Goal: Task Accomplishment & Management: Manage account settings

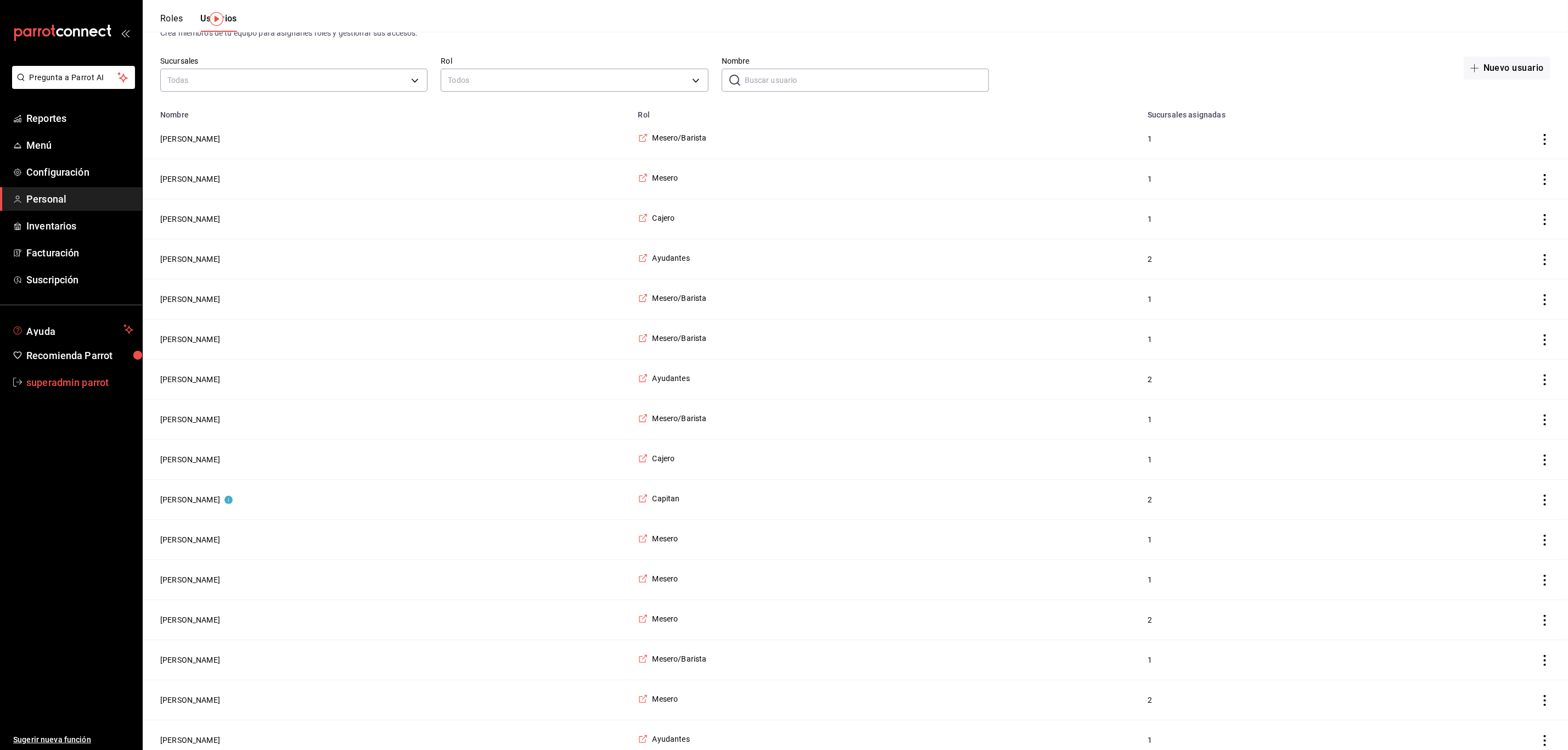
scroll to position [38, 0]
click at [41, 375] on span "superadmin parrot" at bounding box center [80, 382] width 107 height 15
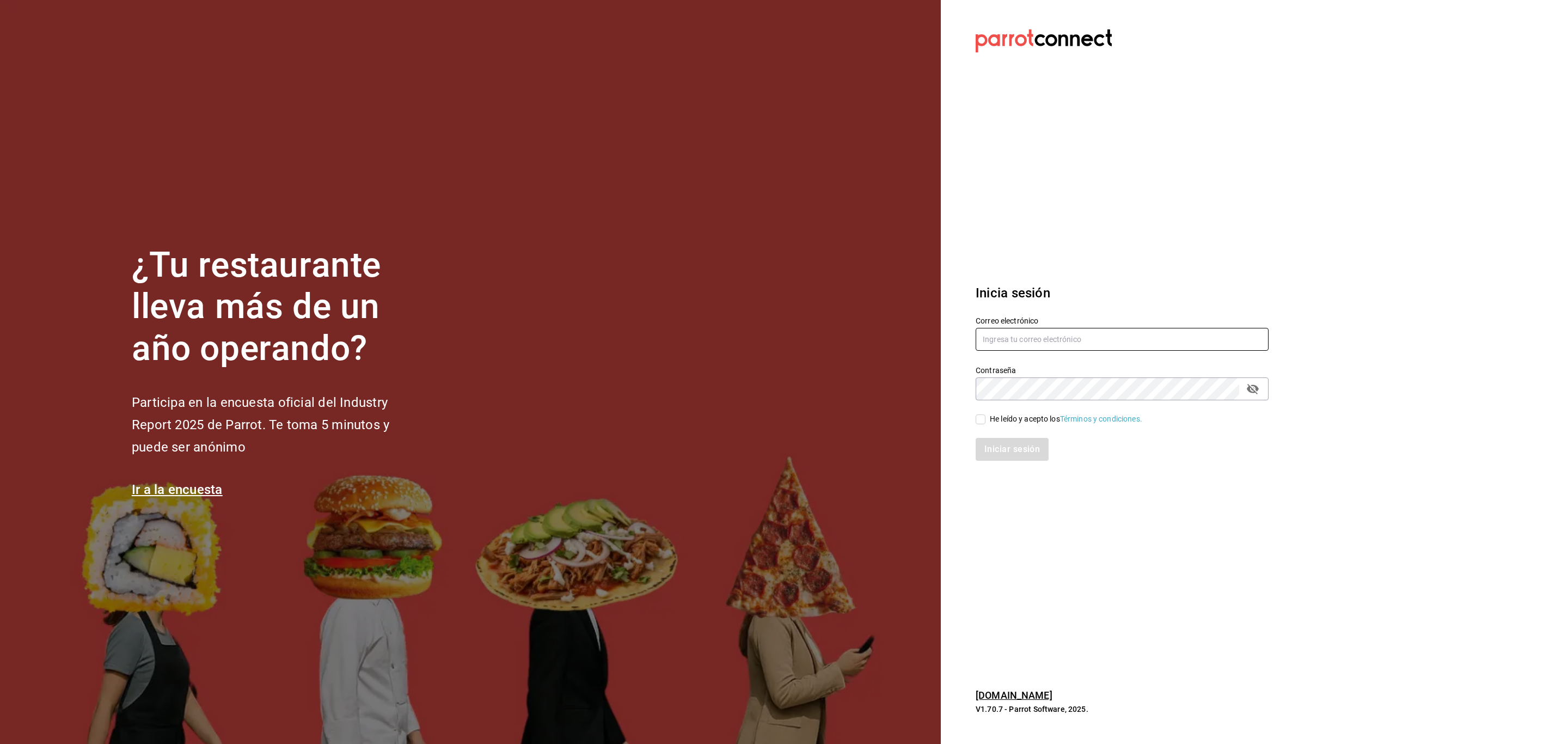
click at [1033, 332] on input "text" at bounding box center [1121, 339] width 293 height 23
paste input "[EMAIL_ADDRESS][DOMAIN_NAME]"
type input "[EMAIL_ADDRESS][DOMAIN_NAME]"
click at [1032, 420] on div "He leído y acepto los Términos y condiciones." at bounding box center [1066, 419] width 152 height 11
click at [986, 420] on input "He leído y acepto los Términos y condiciones." at bounding box center [980, 419] width 10 height 10
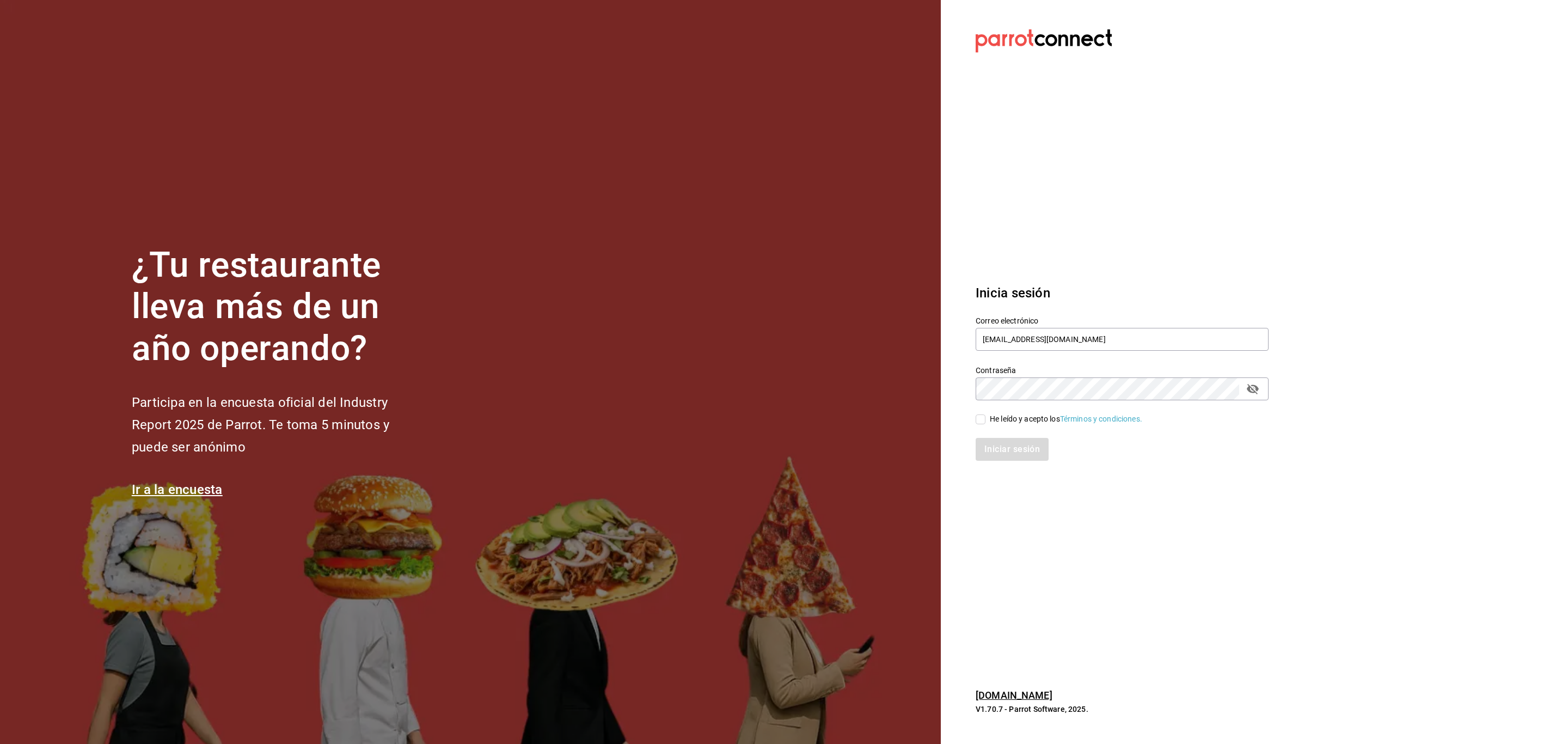
checkbox input "true"
click at [1023, 443] on button "Iniciar sesión" at bounding box center [1013, 449] width 74 height 23
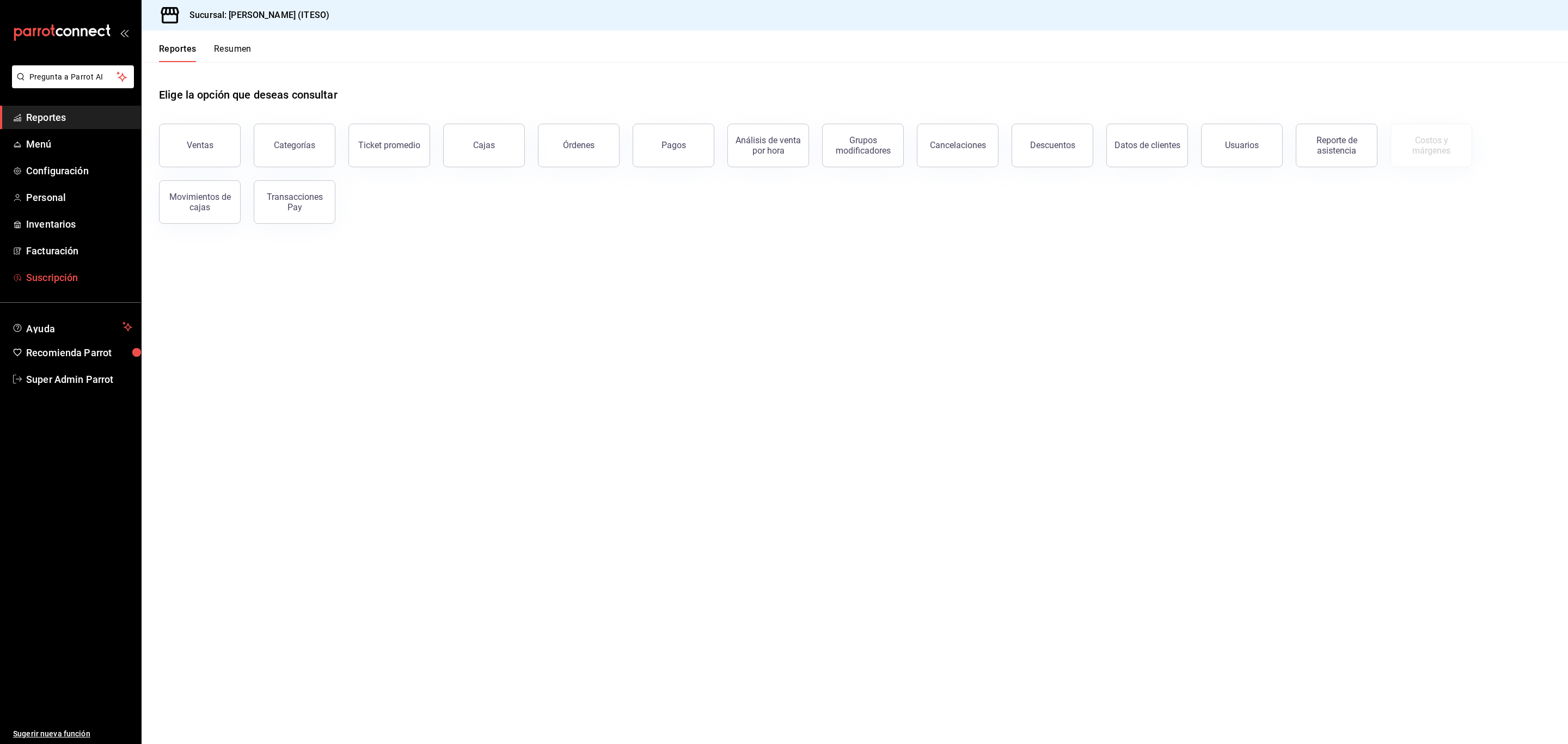
click at [83, 275] on span "Suscripción" at bounding box center [79, 278] width 106 height 15
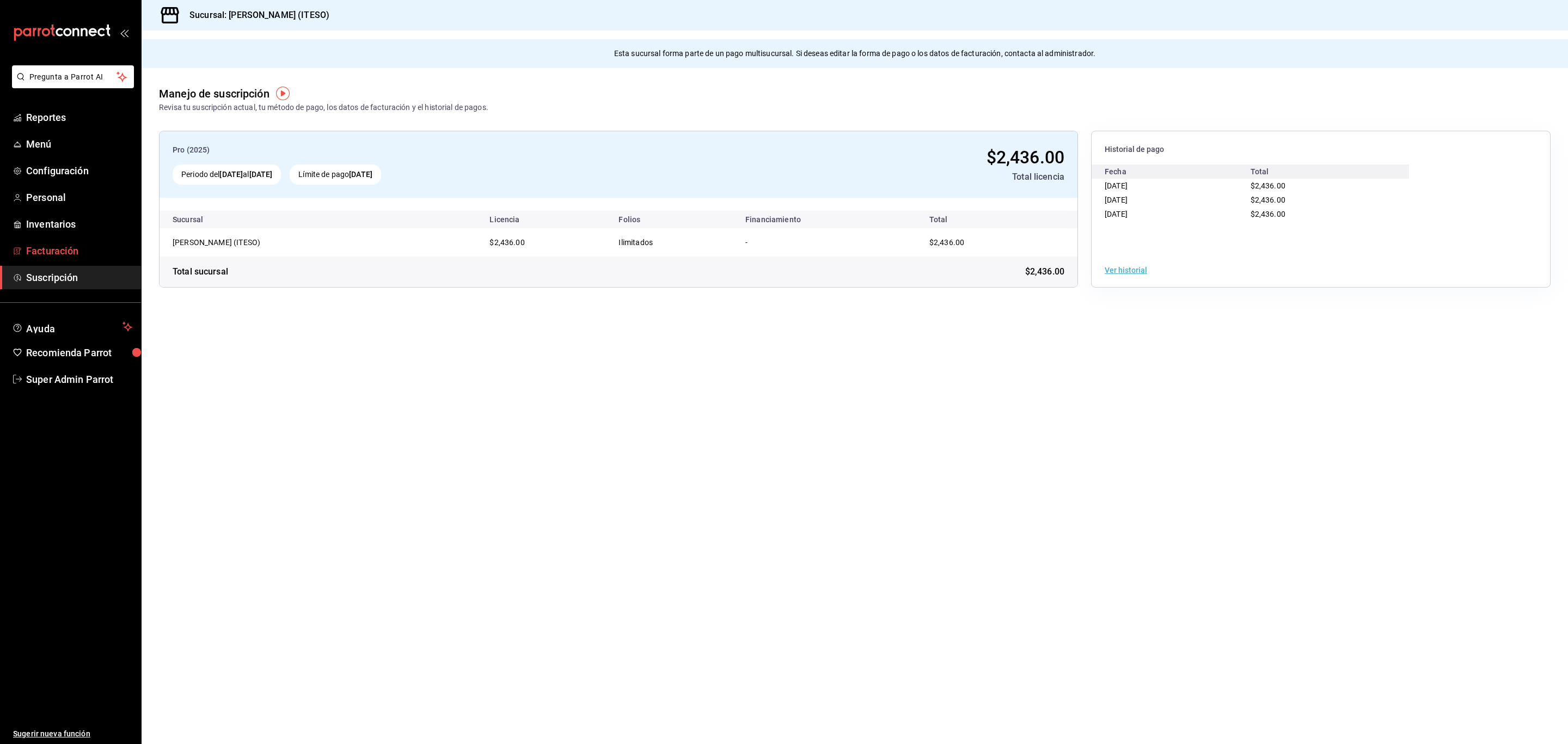
click at [82, 255] on span "Facturación" at bounding box center [79, 251] width 106 height 15
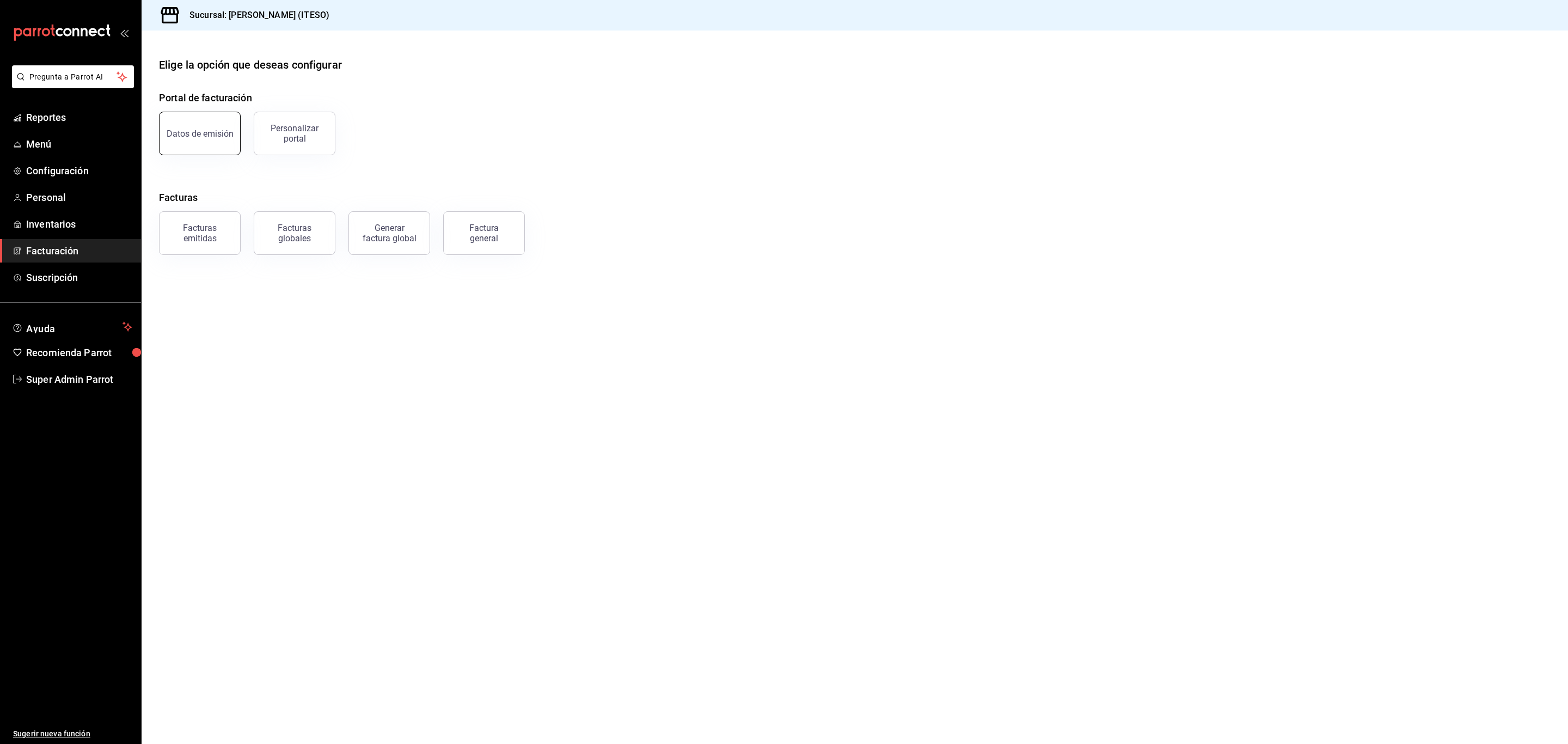
click at [209, 138] on div "Datos de emisión" at bounding box center [200, 133] width 67 height 10
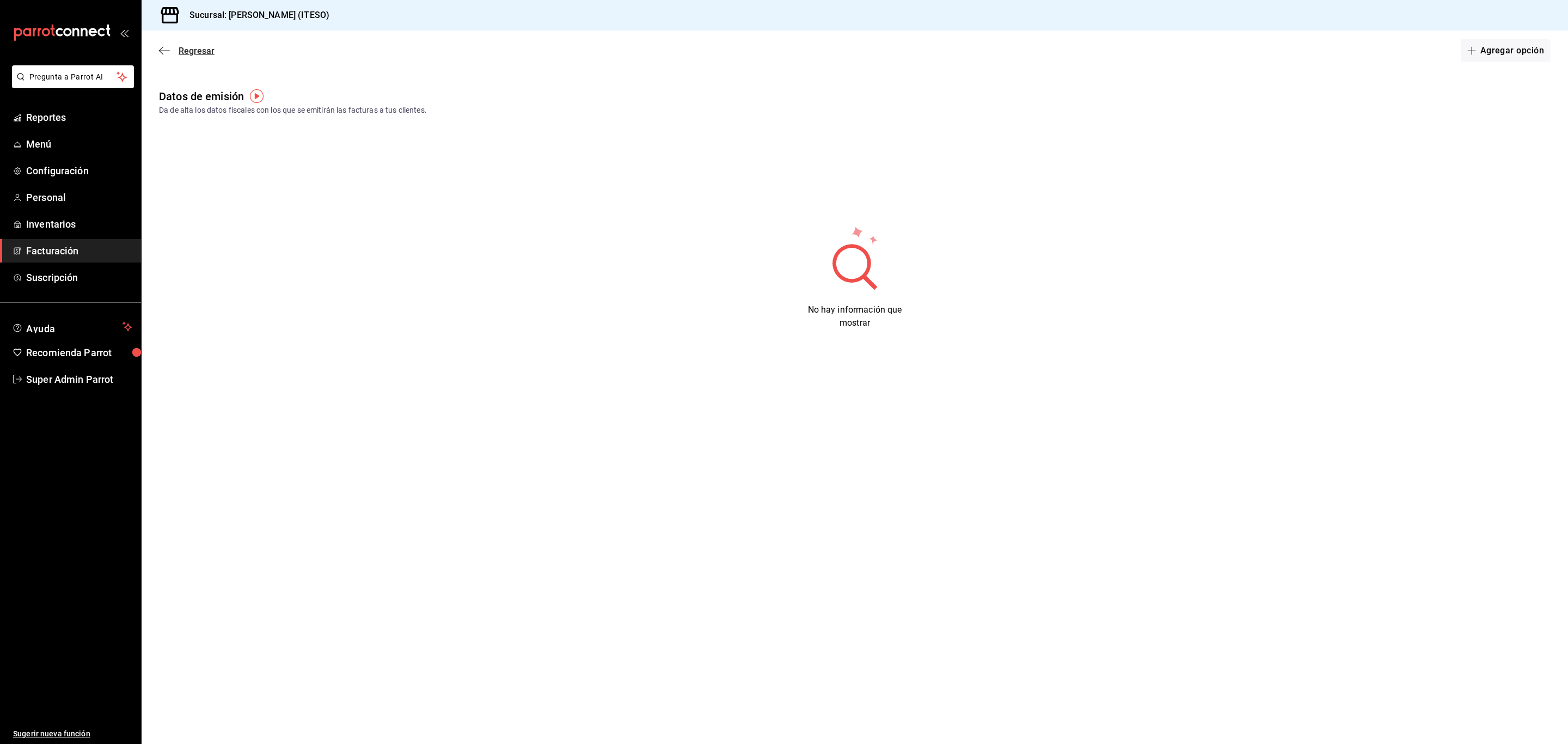
click at [176, 49] on span "Regresar" at bounding box center [187, 50] width 56 height 10
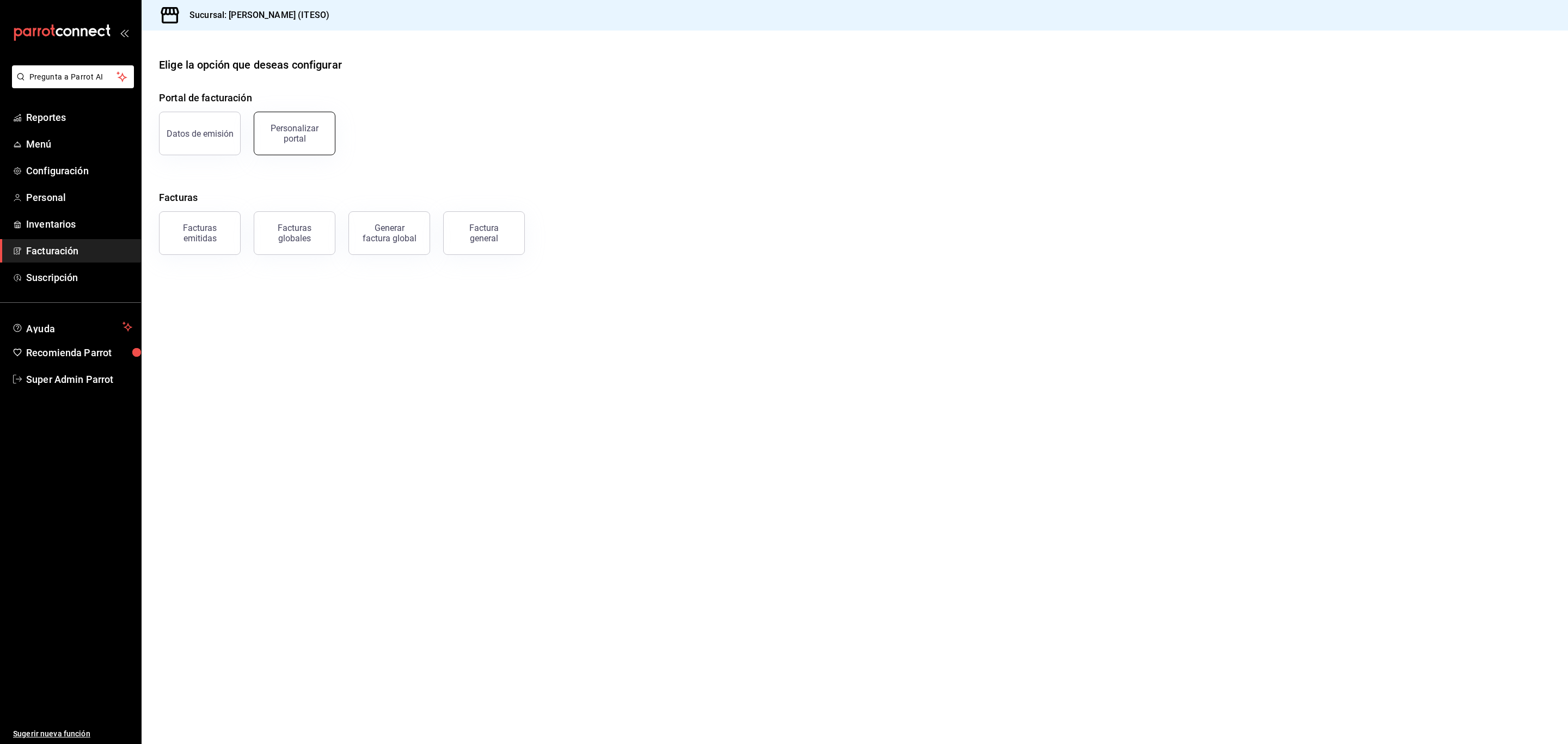
click at [299, 129] on div "Personalizar portal" at bounding box center [294, 133] width 68 height 20
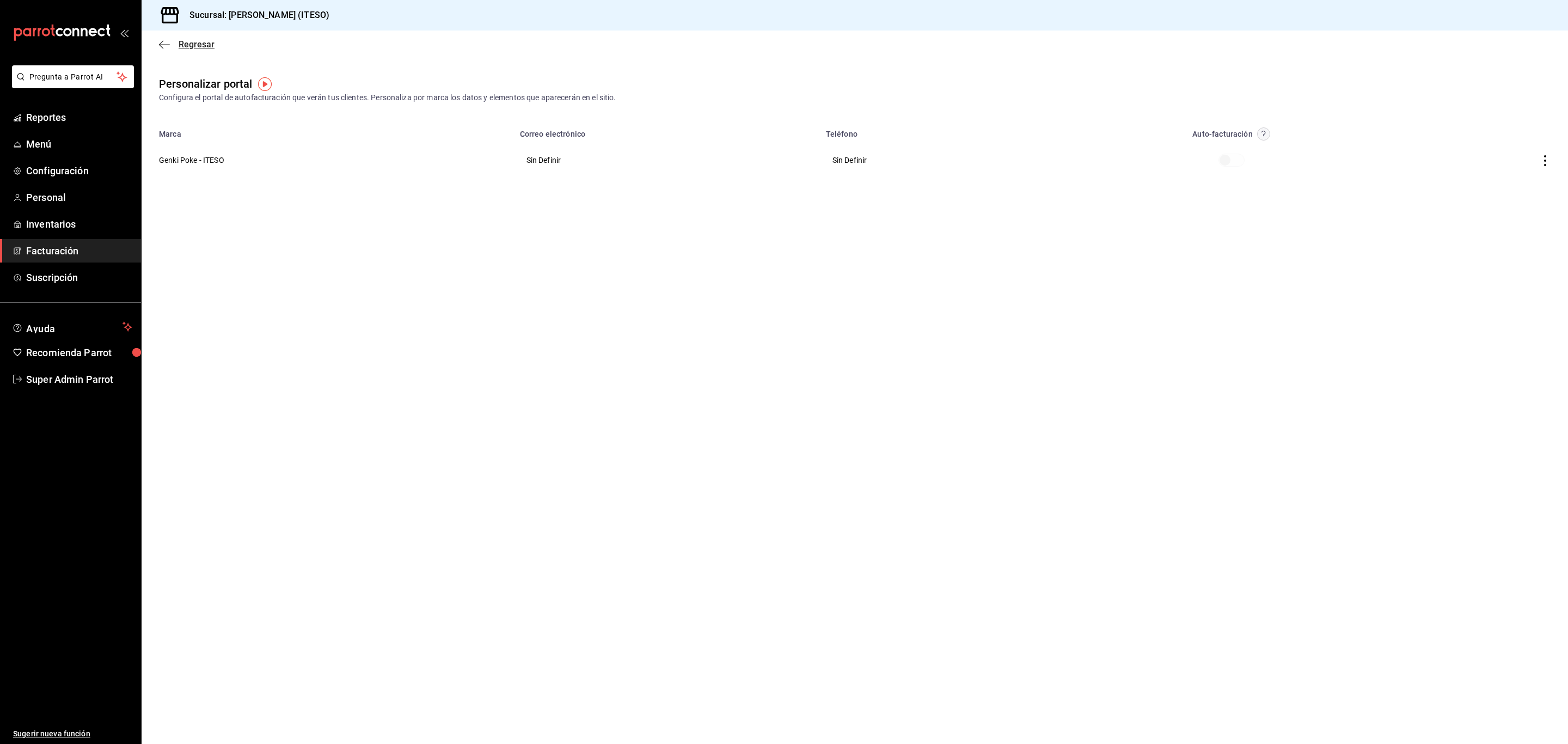
click at [165, 47] on icon "button" at bounding box center [164, 45] width 11 height 10
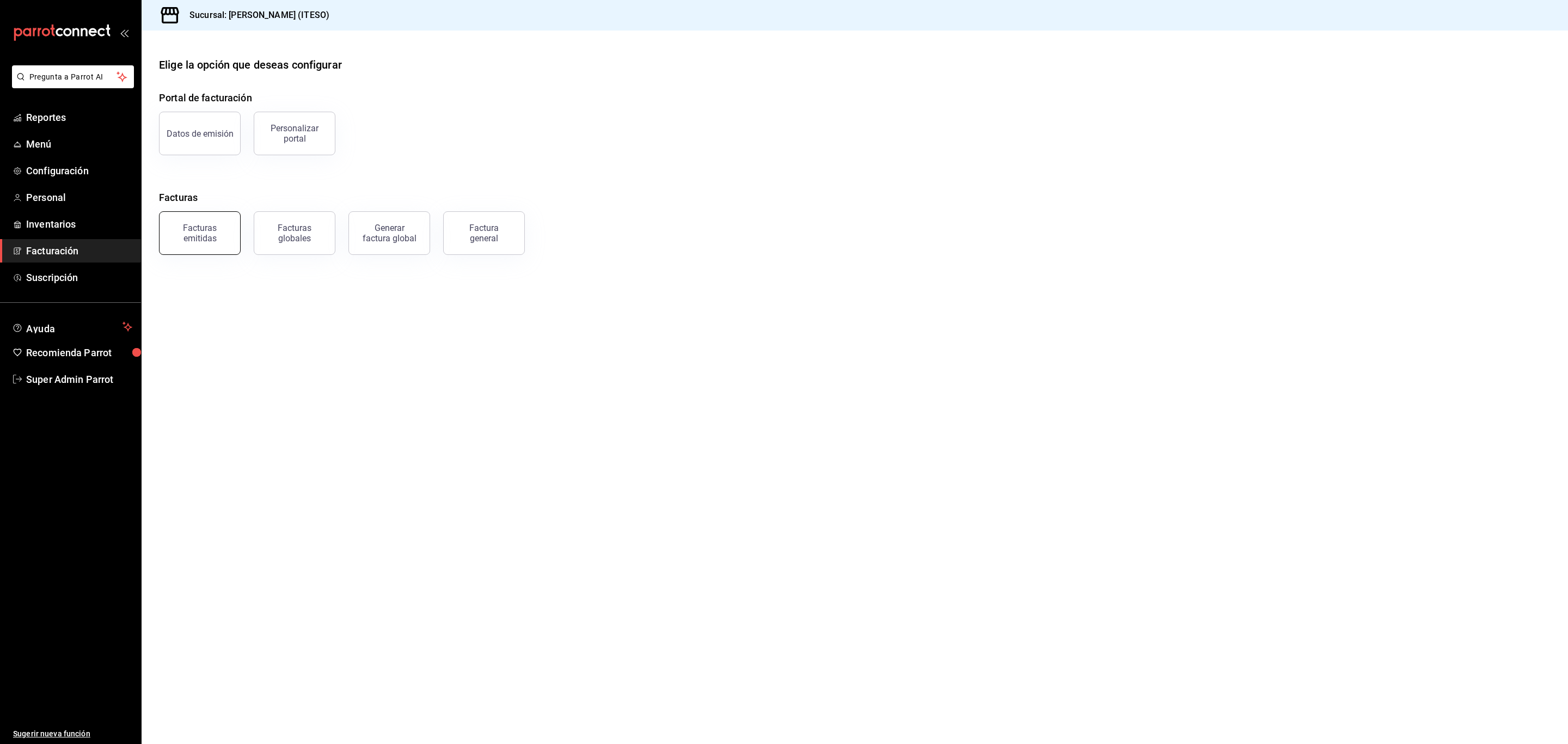
click at [202, 228] on div "Facturas emitidas" at bounding box center [200, 233] width 68 height 20
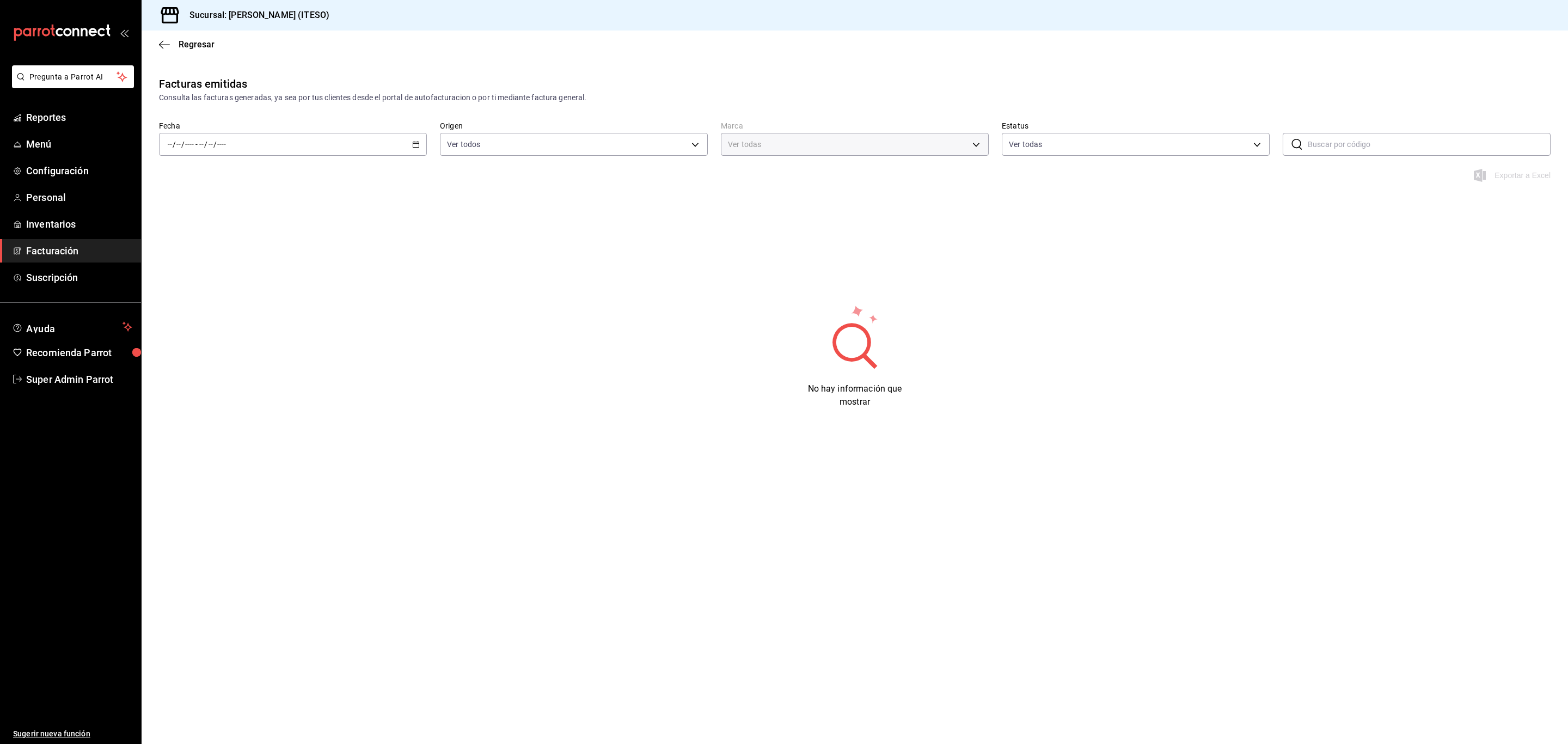
type input "e4188616-702a-4f91-9512-e9968cfe7d71"
click at [280, 149] on div "/ / - / /" at bounding box center [293, 144] width 268 height 23
click at [252, 201] on span "Ayer" at bounding box center [210, 202] width 85 height 11
click at [381, 144] on div "2025-09-22 22 / 9 / 2025 - 2025-09-22 22 / 9 / 2025" at bounding box center [293, 144] width 268 height 23
click at [245, 222] on span "Semana actual" at bounding box center [210, 226] width 85 height 11
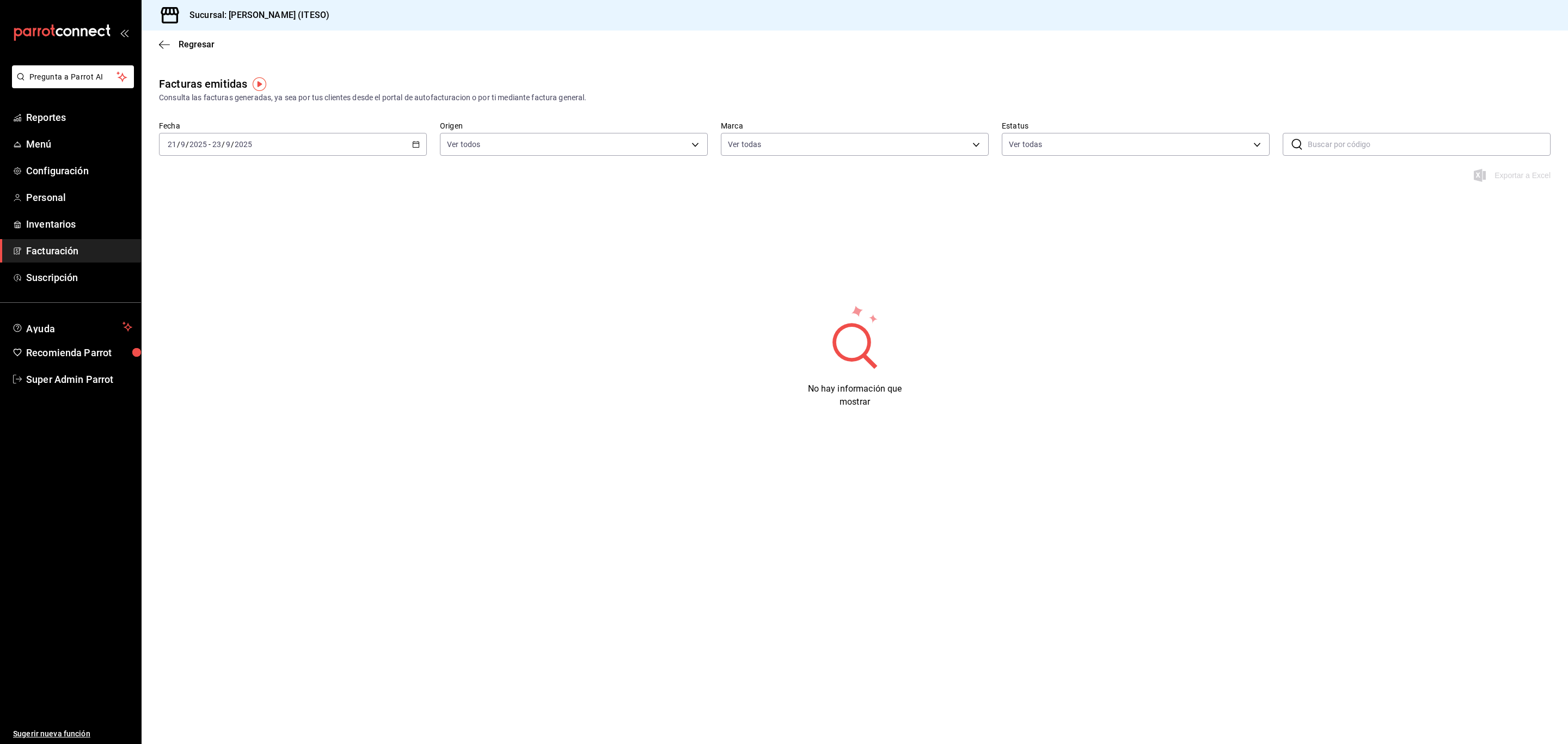
click at [379, 147] on div "2025-09-21 21 / 9 / 2025 - 2025-09-23 23 / 9 / 2025" at bounding box center [293, 144] width 268 height 23
click at [235, 247] on span "Mes actual" at bounding box center [210, 251] width 85 height 11
click at [357, 148] on div "2025-09-01 1 / 9 / 2025 - 2025-09-23 23 / 9 / 2025" at bounding box center [293, 144] width 268 height 23
click at [190, 271] on span "Año actual" at bounding box center [210, 275] width 85 height 11
click at [276, 146] on div "2025-01-01 1 / 1 / 2025 - 2025-09-23 23 / 9 / 2025" at bounding box center [293, 144] width 268 height 23
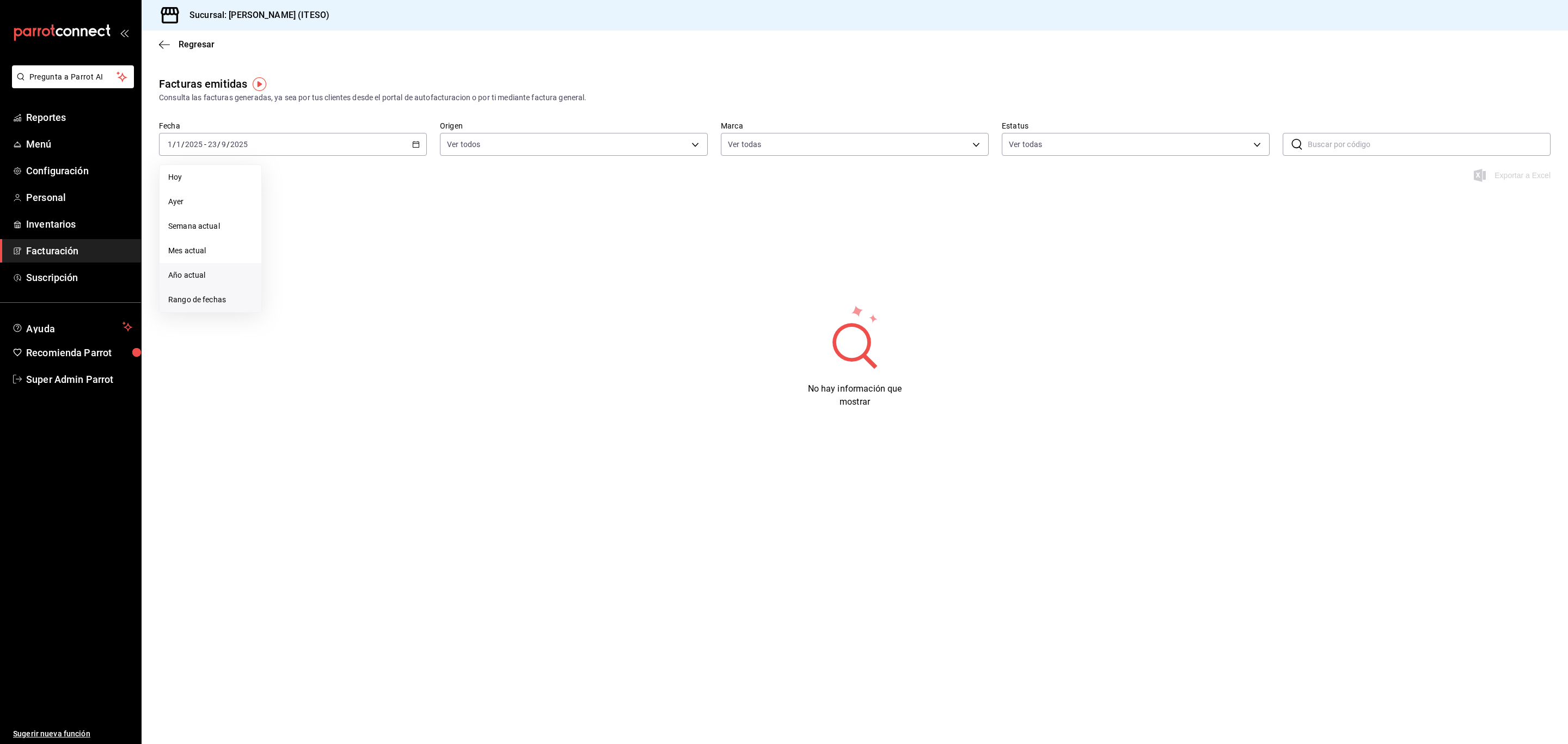
click at [200, 294] on span "Rango de fechas" at bounding box center [210, 299] width 85 height 11
click at [165, 46] on icon "button" at bounding box center [164, 45] width 11 height 10
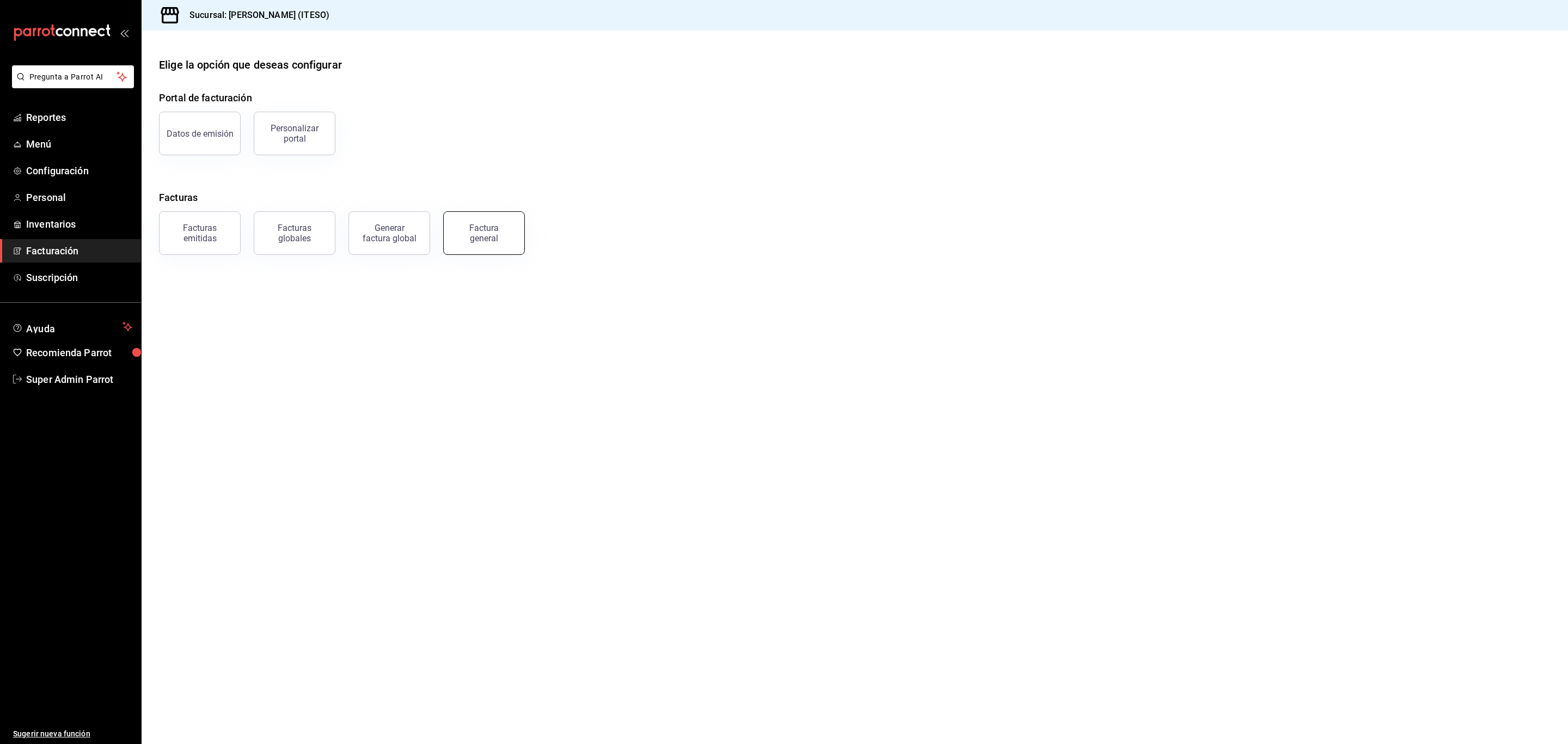
click at [492, 242] on div "Factura general" at bounding box center [484, 233] width 55 height 20
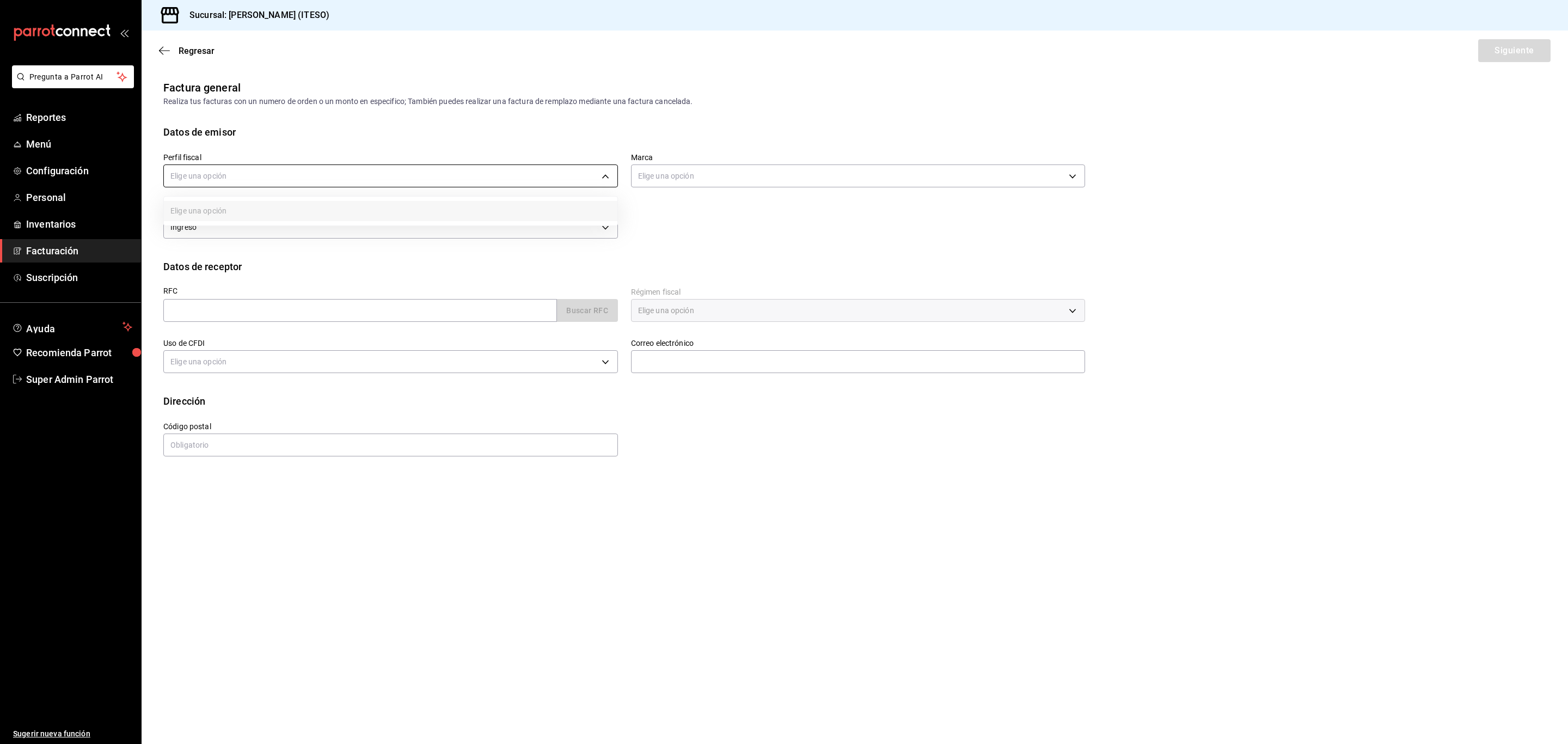
click at [398, 179] on body "Pregunta a Parrot AI Reportes Menú Configuración Personal Inventarios Facturaci…" at bounding box center [784, 372] width 1568 height 744
click at [398, 179] on div at bounding box center [784, 372] width 1568 height 744
click at [398, 179] on body "Pregunta a Parrot AI Reportes Menú Configuración Personal Inventarios Facturaci…" at bounding box center [784, 372] width 1568 height 744
click at [308, 220] on ul "Elige una opción" at bounding box center [390, 211] width 453 height 29
click at [672, 183] on div at bounding box center [784, 372] width 1568 height 744
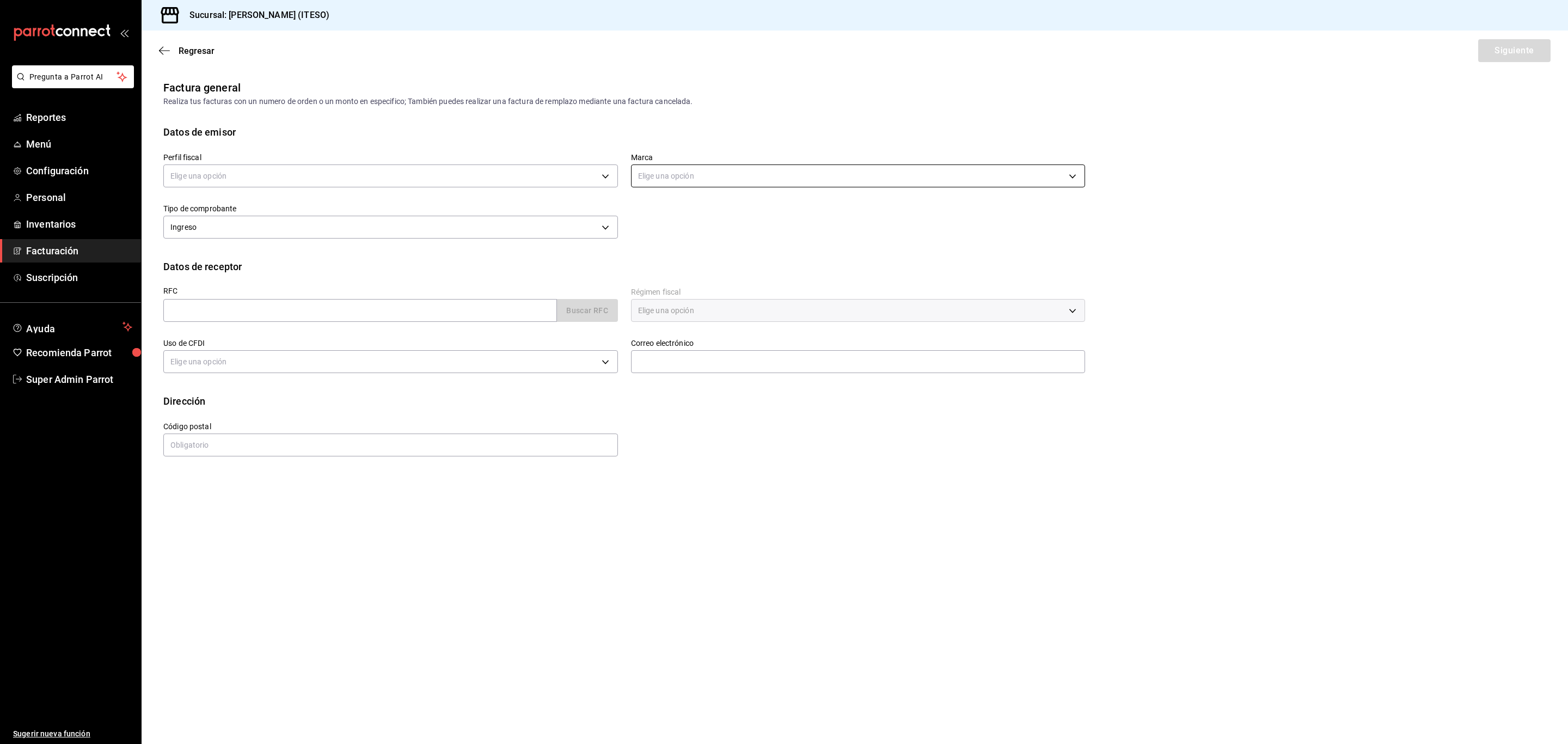
click at [682, 178] on body "Pregunta a Parrot AI Reportes Menú Configuración Personal Inventarios Facturaci…" at bounding box center [784, 372] width 1568 height 744
click at [682, 178] on div at bounding box center [784, 372] width 1568 height 744
click at [568, 217] on body "Pregunta a Parrot AI Reportes Menú Configuración Personal Inventarios Facturaci…" at bounding box center [784, 372] width 1568 height 744
click at [551, 232] on div at bounding box center [784, 372] width 1568 height 744
click at [542, 314] on input "text" at bounding box center [360, 310] width 394 height 23
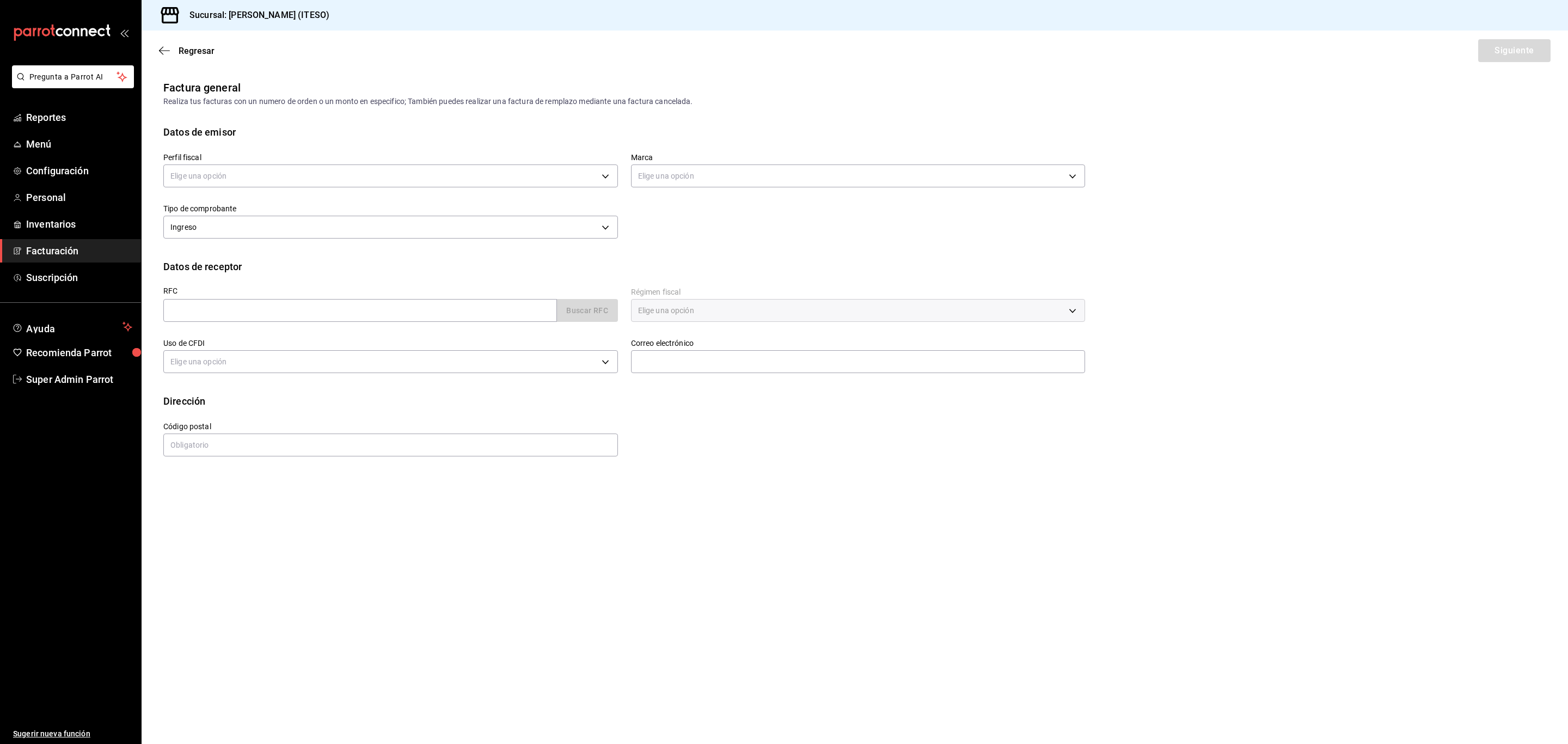
click at [685, 315] on div "Elige una opción" at bounding box center [857, 310] width 454 height 23
click at [197, 46] on span "Regresar" at bounding box center [196, 50] width 36 height 10
